Goal: Communication & Community: Connect with others

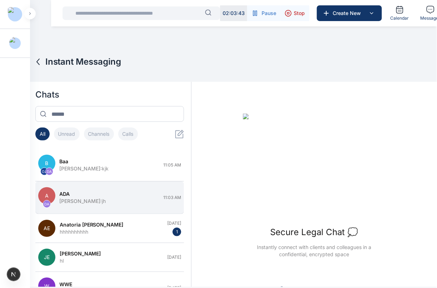
click at [109, 192] on div "ADA" at bounding box center [110, 193] width 100 height 7
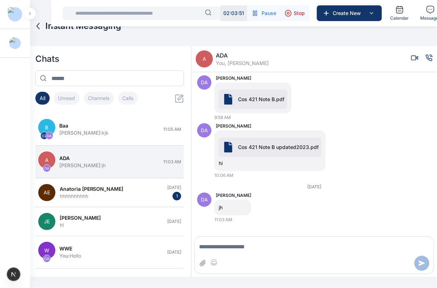
scroll to position [658, 0]
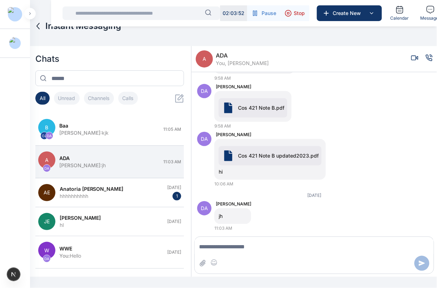
click at [425, 60] on icon "Voice call" at bounding box center [428, 57] width 7 height 7
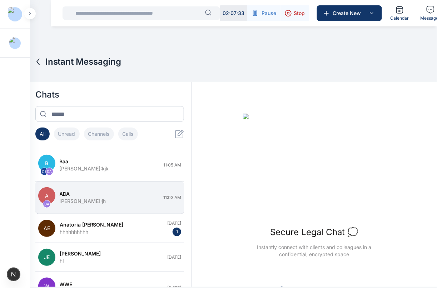
click at [98, 190] on button "A DA [PERSON_NAME] : jh 11:03 AM" at bounding box center [109, 197] width 149 height 32
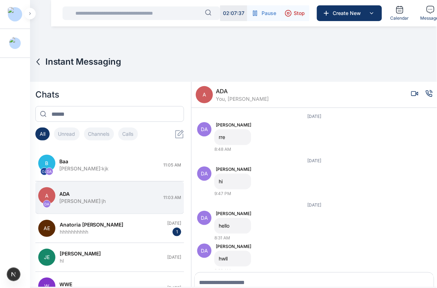
scroll to position [10, 0]
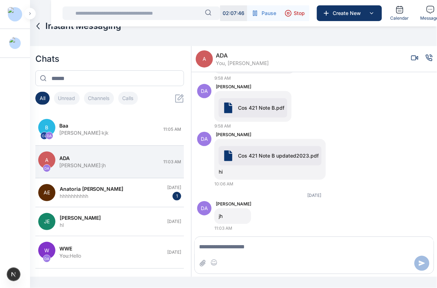
click at [425, 54] on icon "Voice call" at bounding box center [428, 57] width 7 height 7
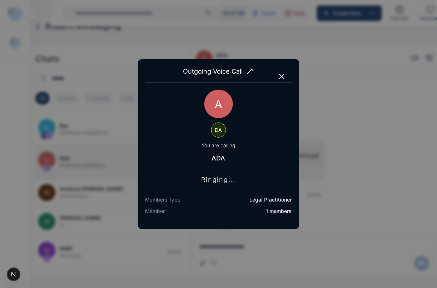
click at [279, 75] on icon "button" at bounding box center [281, 76] width 9 height 9
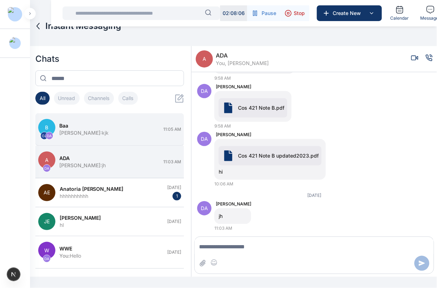
click at [65, 123] on span "baa" at bounding box center [64, 125] width 9 height 7
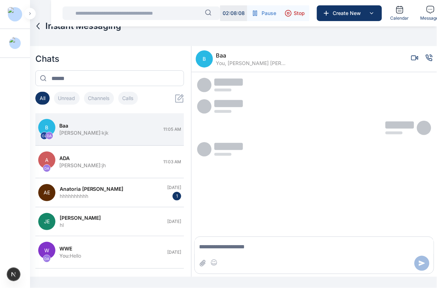
scroll to position [0, 0]
click at [425, 59] on icon "Voice call" at bounding box center [428, 57] width 7 height 7
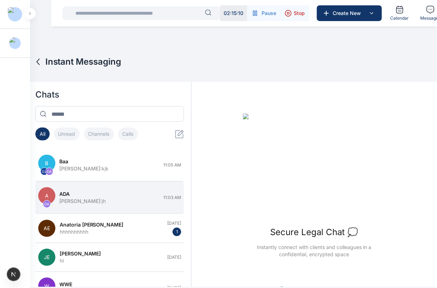
click at [121, 200] on div "Daniel Adekoya : jh" at bounding box center [110, 200] width 100 height 7
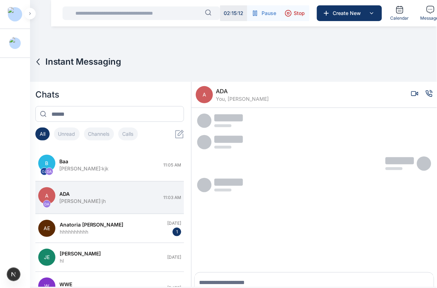
scroll to position [10, 0]
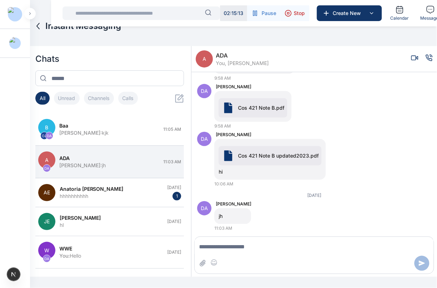
click at [426, 56] on icon "Voice call" at bounding box center [429, 58] width 6 height 6
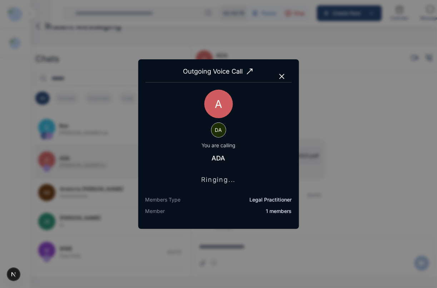
click at [281, 72] on icon "button" at bounding box center [281, 76] width 9 height 9
